Goal: Information Seeking & Learning: Learn about a topic

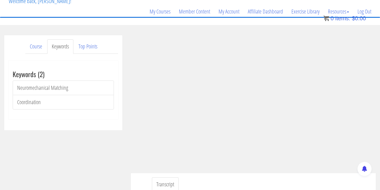
scroll to position [42, 0]
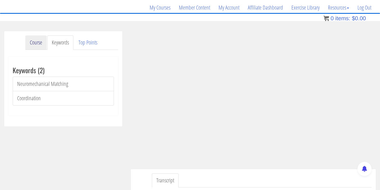
click at [36, 44] on link "Course" at bounding box center [35, 42] width 21 height 14
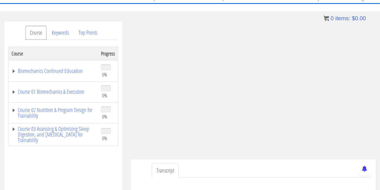
scroll to position [53, 0]
click at [71, 71] on link "Biomechanics Continued Education" at bounding box center [54, 71] width 84 height 6
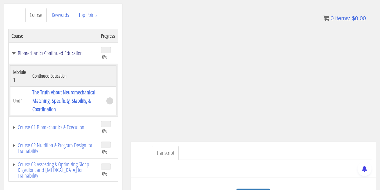
scroll to position [71, 0]
click at [68, 105] on td "The Truth About Neuromechanical Matching, Specificity, Stability, & Coordination" at bounding box center [67, 100] width 74 height 28
click at [109, 100] on span at bounding box center [109, 100] width 7 height 7
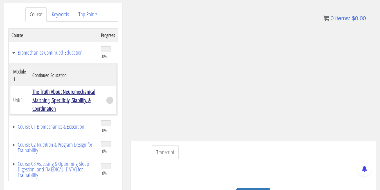
click at [72, 96] on link "The Truth About Neuromechanical Matching, Specificity, Stability, & Coordination" at bounding box center [63, 100] width 63 height 24
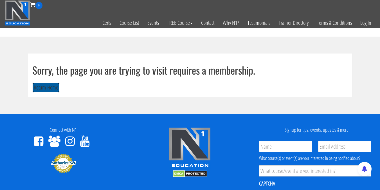
click at [48, 90] on button "Return Home" at bounding box center [45, 87] width 27 height 10
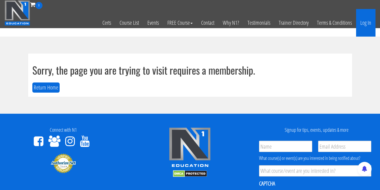
click at [363, 28] on link "Log In" at bounding box center [365, 23] width 19 height 28
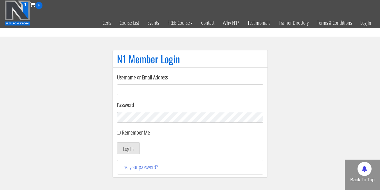
type input "elleryandrew@gmail.com"
click at [130, 148] on button "Log In" at bounding box center [128, 148] width 23 height 12
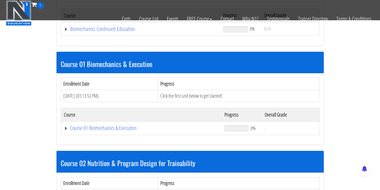
scroll to position [135, 0]
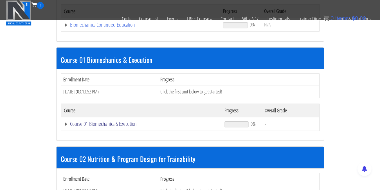
click at [119, 127] on link "Course 01 Biomechanics & Execution" at bounding box center [141, 124] width 155 height 6
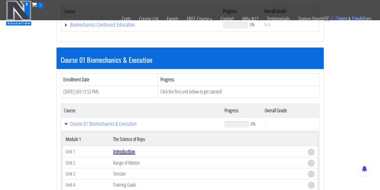
click at [127, 152] on link "Introduction" at bounding box center [124, 152] width 22 height 8
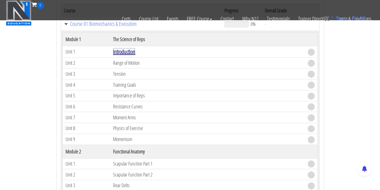
scroll to position [236, 0]
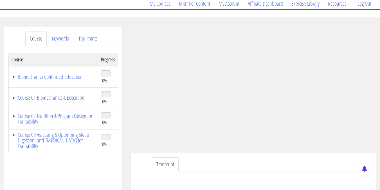
scroll to position [50, 0]
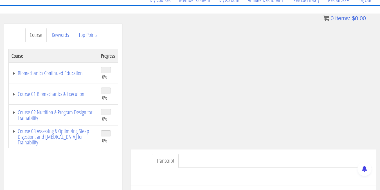
click at [64, 69] on td "Biomechanics Continued Education" at bounding box center [54, 72] width 90 height 21
click at [66, 73] on link "Biomechanics Continued Education" at bounding box center [54, 73] width 84 height 6
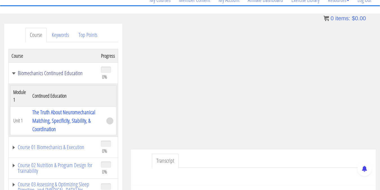
click at [57, 74] on link "Biomechanics Continued Education" at bounding box center [54, 73] width 84 height 6
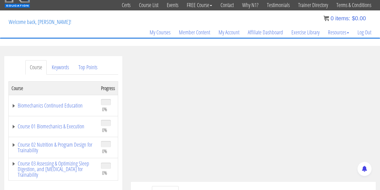
scroll to position [19, 0]
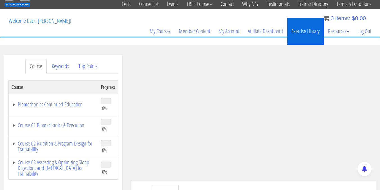
click at [288, 44] on link "Exercise Library" at bounding box center [305, 31] width 37 height 27
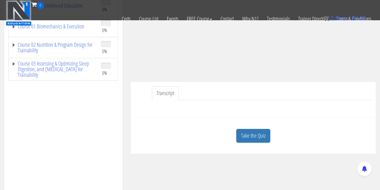
scroll to position [106, 0]
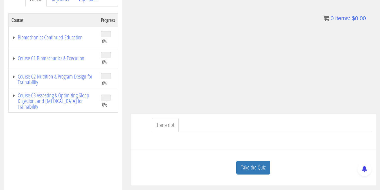
scroll to position [92, 0]
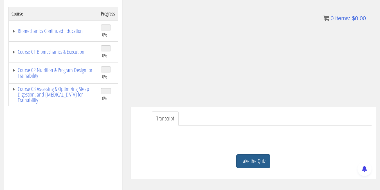
click at [257, 160] on link "Take the Quiz" at bounding box center [253, 161] width 34 height 14
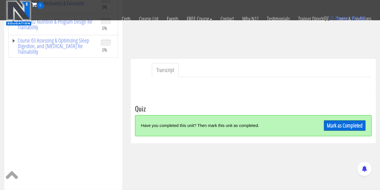
scroll to position [106, 0]
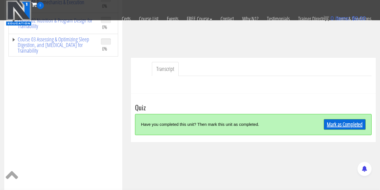
click at [341, 120] on link "Mark as Completed" at bounding box center [345, 124] width 42 height 11
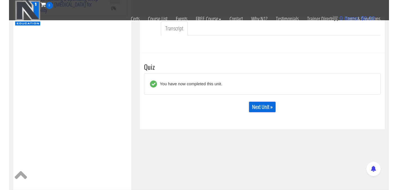
scroll to position [148, 0]
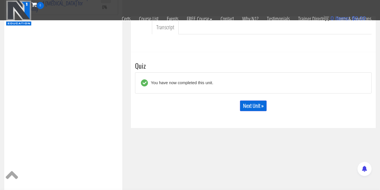
click at [252, 111] on div "Next Unit »" at bounding box center [253, 105] width 237 height 19
click at [257, 105] on link "Next Unit »" at bounding box center [253, 105] width 27 height 11
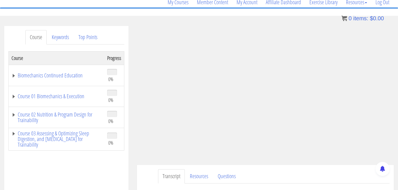
scroll to position [48, 0]
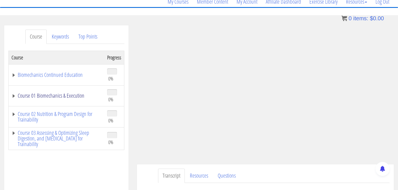
click at [71, 96] on link "Course 01 Biomechanics & Execution" at bounding box center [57, 96] width 90 height 6
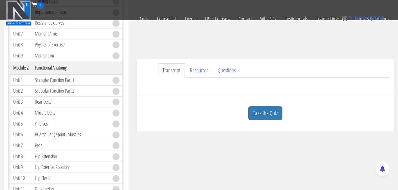
scroll to position [118, 0]
click at [232, 73] on link "Questions" at bounding box center [226, 70] width 27 height 14
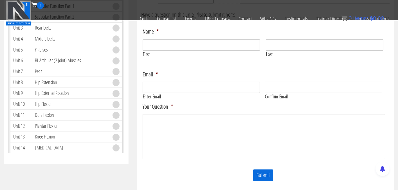
scroll to position [108, 0]
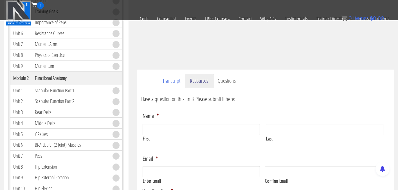
click at [200, 79] on link "Resources" at bounding box center [198, 81] width 27 height 14
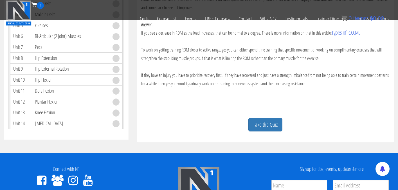
scroll to position [221, 0]
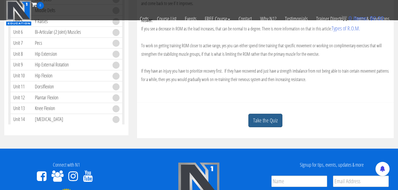
click at [265, 114] on link "Take the Quiz" at bounding box center [265, 121] width 34 height 14
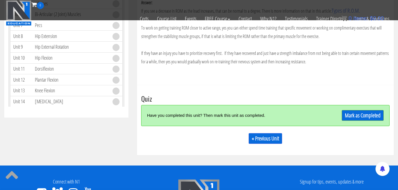
scroll to position [243, 0]
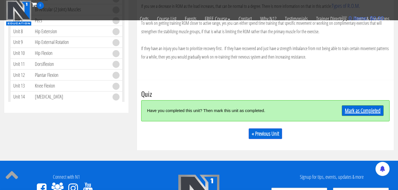
click at [363, 109] on link "Mark as Completed" at bounding box center [363, 110] width 42 height 11
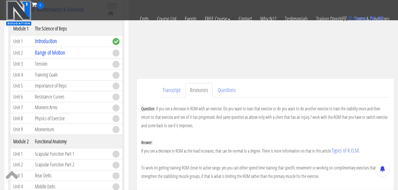
scroll to position [99, 0]
click at [216, 93] on link "Questions" at bounding box center [226, 90] width 27 height 14
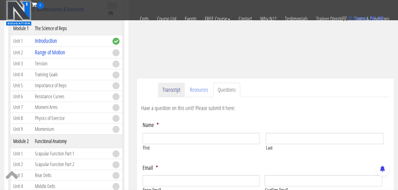
click at [178, 89] on link "Transcript" at bounding box center [171, 90] width 27 height 14
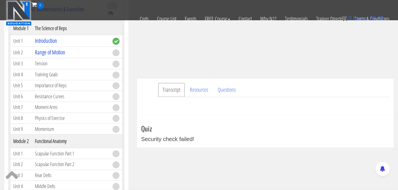
scroll to position [0, 0]
click at [116, 53] on span at bounding box center [116, 53] width 7 height 7
click at [232, 89] on link "Questions" at bounding box center [226, 90] width 27 height 14
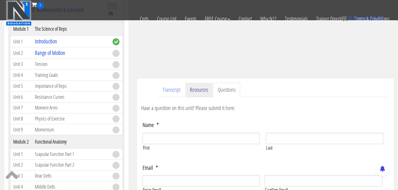
click at [197, 89] on link "Resources" at bounding box center [198, 90] width 27 height 14
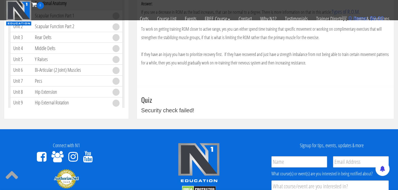
scroll to position [235, 0]
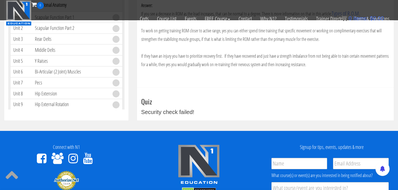
click at [181, 116] on div "Take the Quiz Quiz Security check failed! « Previous Unit Notes Create a new no…" at bounding box center [265, 104] width 257 height 33
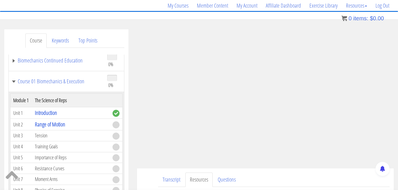
scroll to position [19, 0]
click at [116, 124] on span at bounding box center [116, 124] width 7 height 7
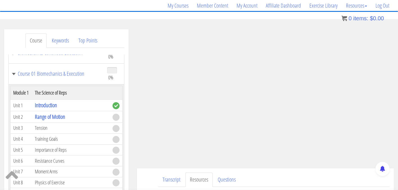
scroll to position [30, 0]
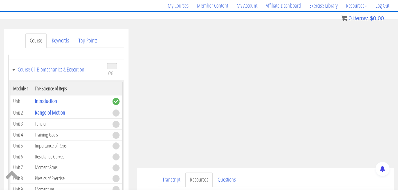
click at [42, 122] on td "Tension" at bounding box center [71, 123] width 78 height 11
click at [49, 114] on link "Range of Motion" at bounding box center [50, 113] width 30 height 8
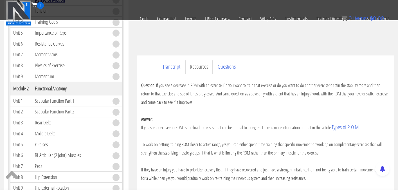
scroll to position [160, 0]
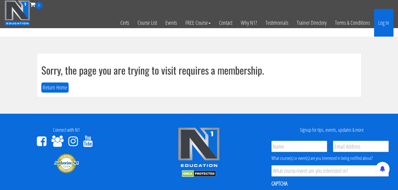
click at [382, 21] on link "Log In" at bounding box center [383, 23] width 19 height 28
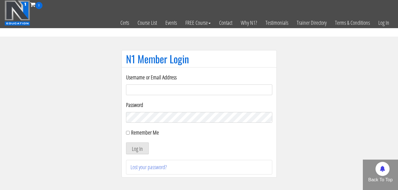
type input "elleryandrew@gmail.com"
click at [137, 156] on div "Username or Email Address elleryandrew@gmail.com Password Remember Me Log In Lo…" at bounding box center [199, 123] width 146 height 101
click at [127, 132] on input "Remember Me" at bounding box center [128, 133] width 4 height 4
checkbox input "true"
click at [137, 145] on button "Log In" at bounding box center [137, 148] width 23 height 12
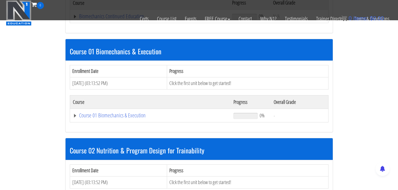
scroll to position [141, 0]
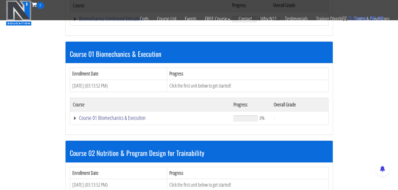
click at [123, 117] on link "Course 01 Biomechanics & Execution" at bounding box center [150, 118] width 155 height 6
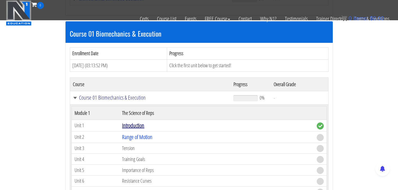
scroll to position [168, 0]
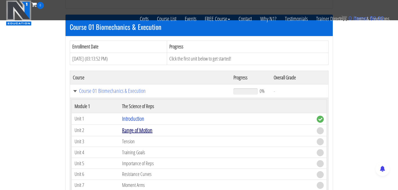
click at [144, 127] on link "Range of Motion" at bounding box center [137, 130] width 30 height 8
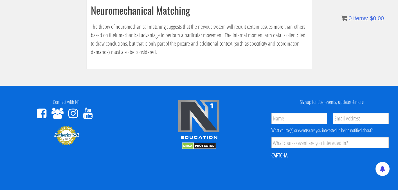
scroll to position [99, 0]
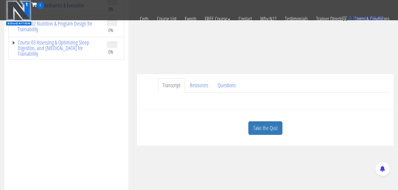
scroll to position [104, 0]
click at [268, 129] on link "Take the Quiz" at bounding box center [265, 127] width 34 height 14
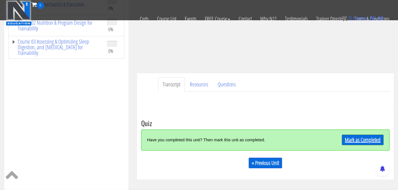
click at [352, 144] on link "Mark as Completed" at bounding box center [363, 139] width 42 height 11
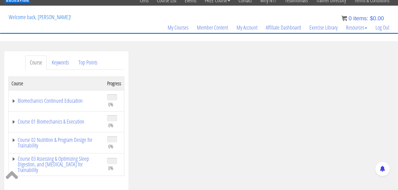
scroll to position [28, 0]
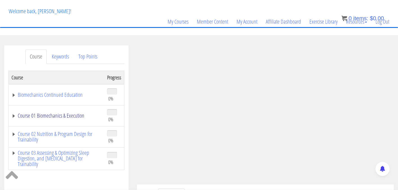
click at [67, 114] on link "Course 01 Biomechanics & Execution" at bounding box center [57, 116] width 90 height 6
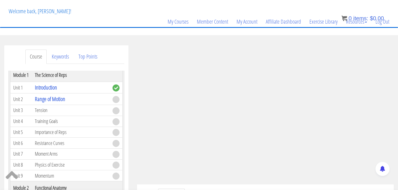
scroll to position [60, 0]
click at [42, 107] on td "Tension" at bounding box center [71, 109] width 78 height 11
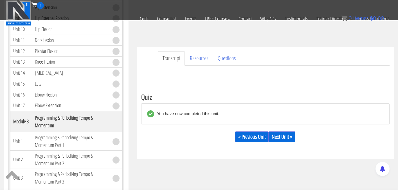
scroll to position [136, 0]
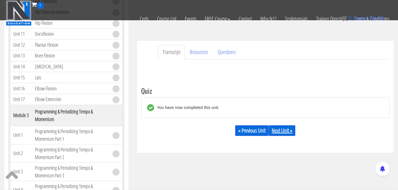
click at [291, 131] on link "Next Unit »" at bounding box center [282, 130] width 27 height 11
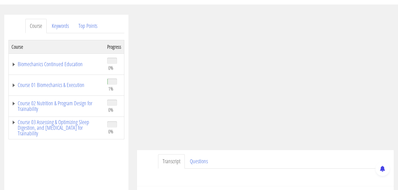
scroll to position [60, 0]
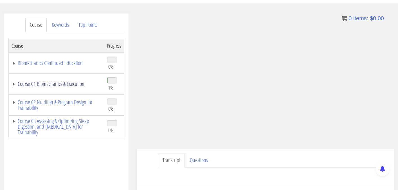
click at [69, 83] on link "Course 01 Biomechanics & Execution" at bounding box center [57, 84] width 90 height 6
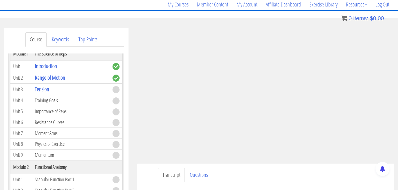
scroll to position [128, 0]
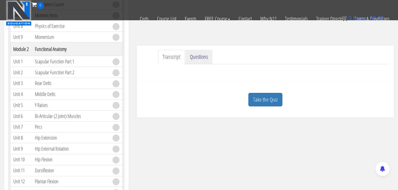
click at [205, 63] on link "Questions" at bounding box center [198, 57] width 27 height 14
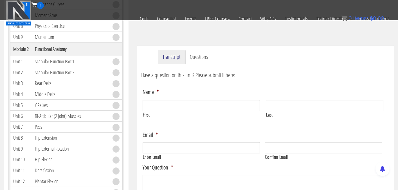
click at [177, 57] on link "Transcript" at bounding box center [171, 57] width 27 height 14
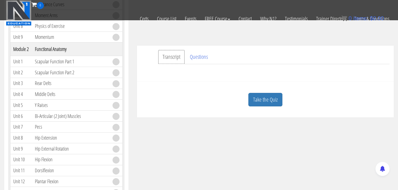
scroll to position [143, 0]
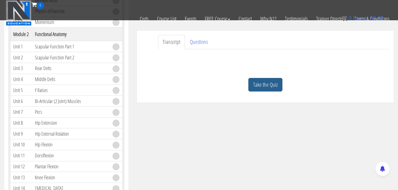
click at [274, 87] on link "Take the Quiz" at bounding box center [265, 85] width 34 height 14
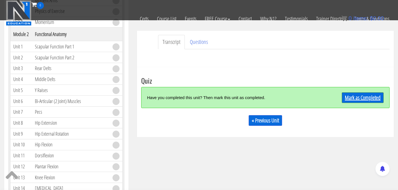
click at [371, 98] on link "Mark as Completed" at bounding box center [363, 97] width 42 height 11
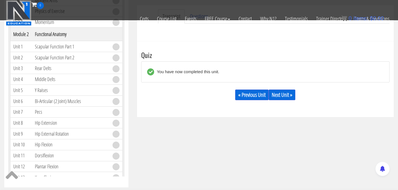
scroll to position [173, 0]
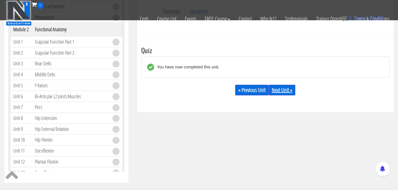
click at [288, 88] on link "Next Unit »" at bounding box center [282, 90] width 27 height 11
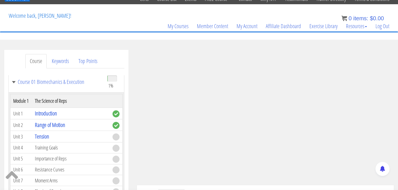
scroll to position [35, 0]
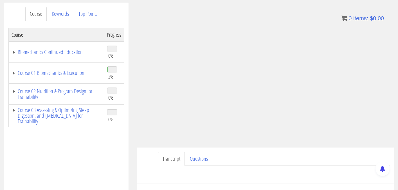
scroll to position [72, 0]
click at [66, 71] on link "Course 01 Biomechanics & Execution" at bounding box center [57, 72] width 90 height 6
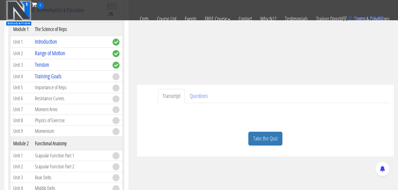
scroll to position [112, 0]
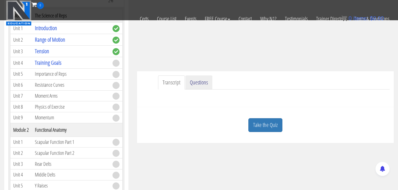
click at [198, 82] on link "Questions" at bounding box center [198, 82] width 27 height 14
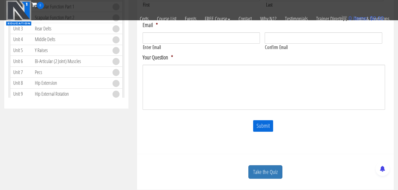
scroll to position [251, 0]
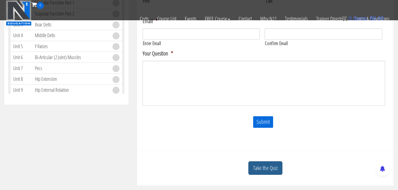
click at [269, 169] on link "Take the Quiz" at bounding box center [265, 168] width 34 height 14
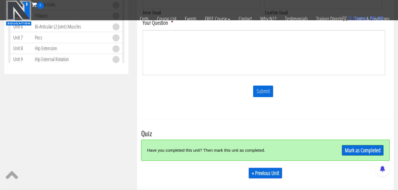
scroll to position [289, 0]
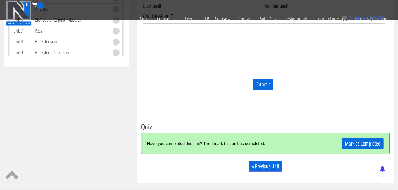
click at [360, 138] on div "Mark as Completed" at bounding box center [353, 143] width 62 height 12
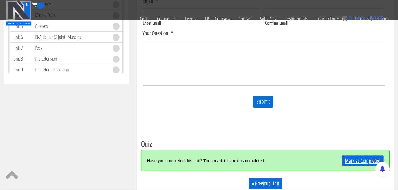
scroll to position [356, 0]
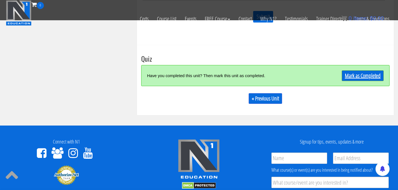
click at [364, 77] on link "Mark as Completed" at bounding box center [363, 75] width 42 height 11
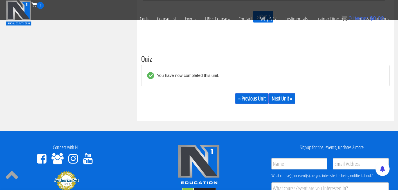
click at [290, 99] on link "Next Unit »" at bounding box center [282, 98] width 27 height 11
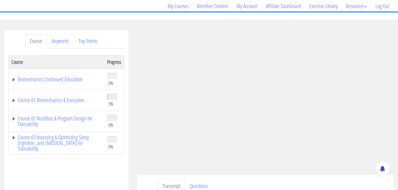
scroll to position [45, 0]
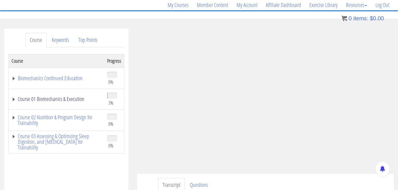
click at [60, 101] on link "Course 01 Biomechanics & Execution" at bounding box center [57, 99] width 90 height 6
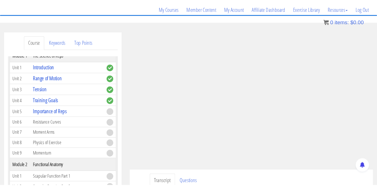
scroll to position [67, 0]
